Goal: Book appointment/travel/reservation

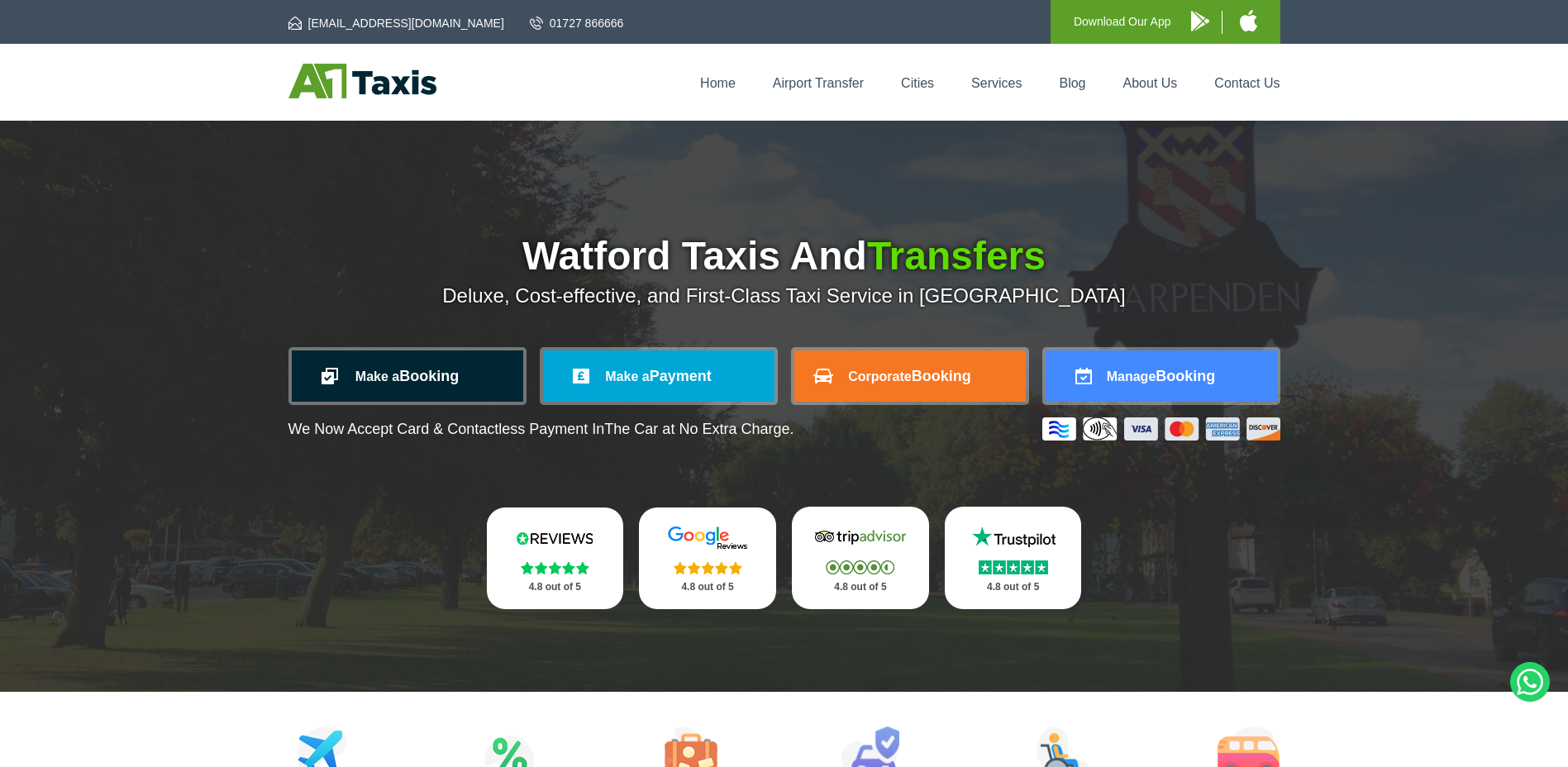
drag, startPoint x: 467, startPoint y: 391, endPoint x: 482, endPoint y: 389, distance: 15.1
click at [467, 391] on link "Make a Booking" at bounding box center [407, 375] width 231 height 51
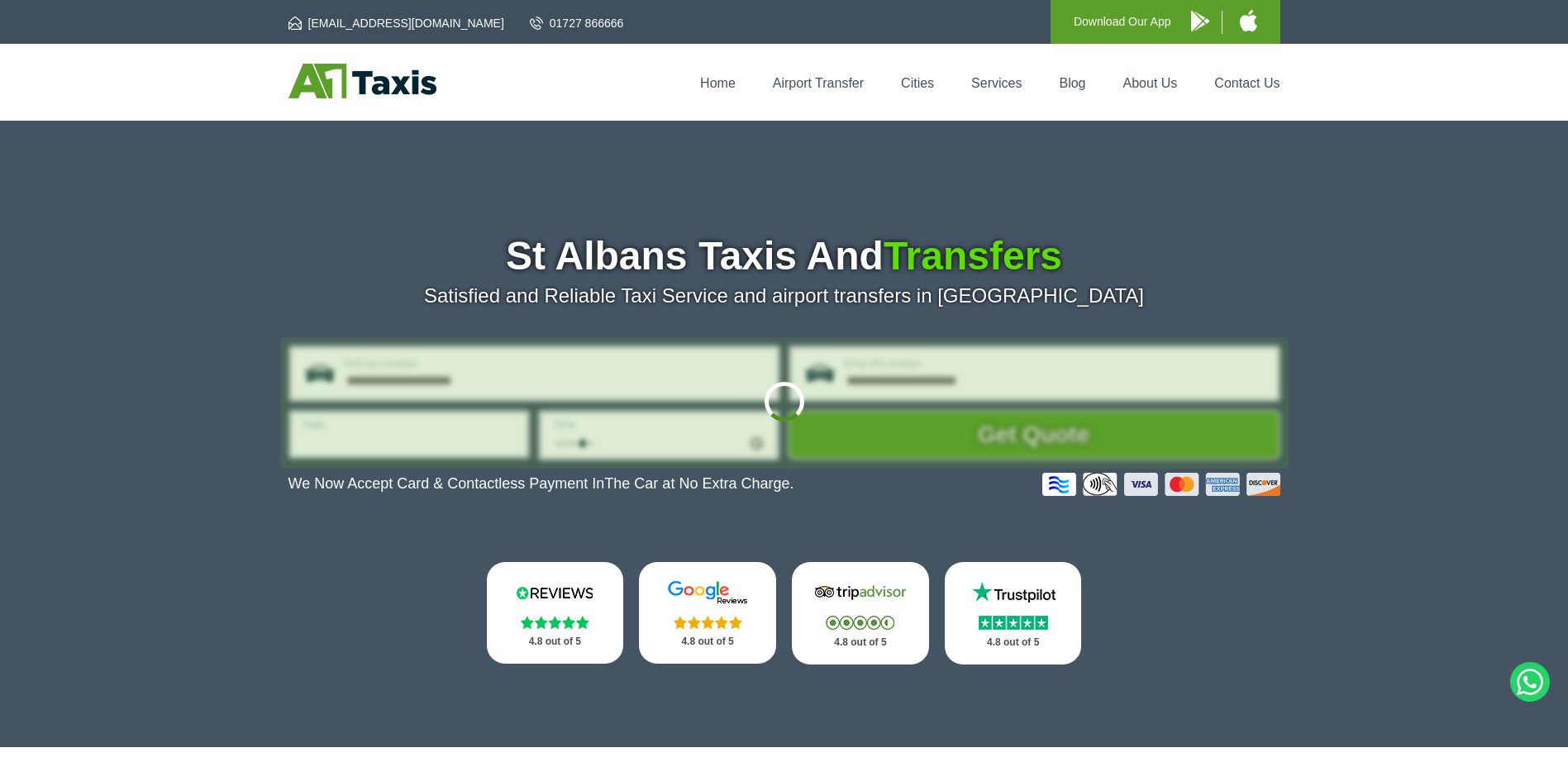
type input "**********"
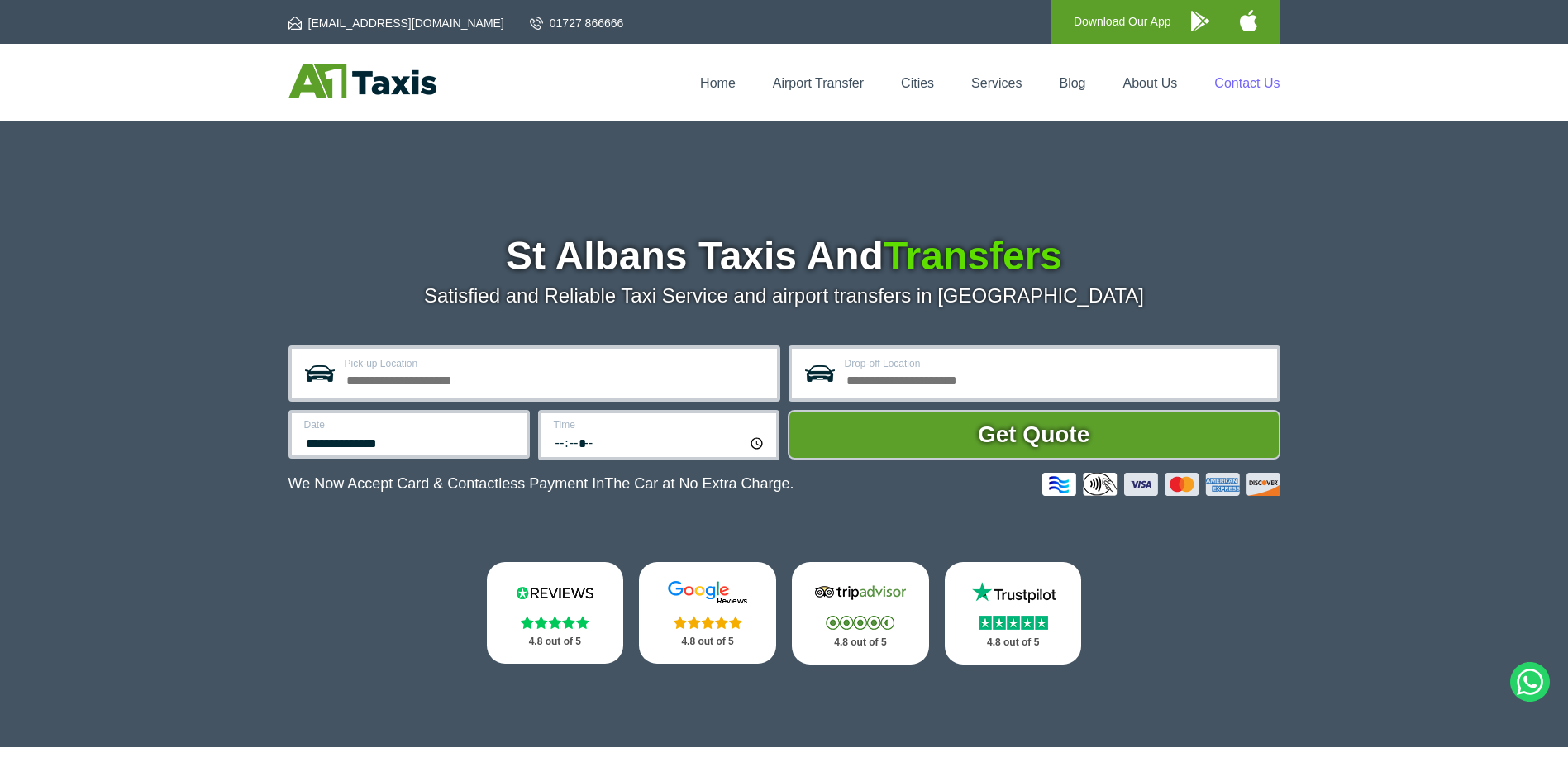
click at [1255, 87] on link "Contact Us" at bounding box center [1246, 83] width 66 height 14
